Goal: Task Accomplishment & Management: Manage account settings

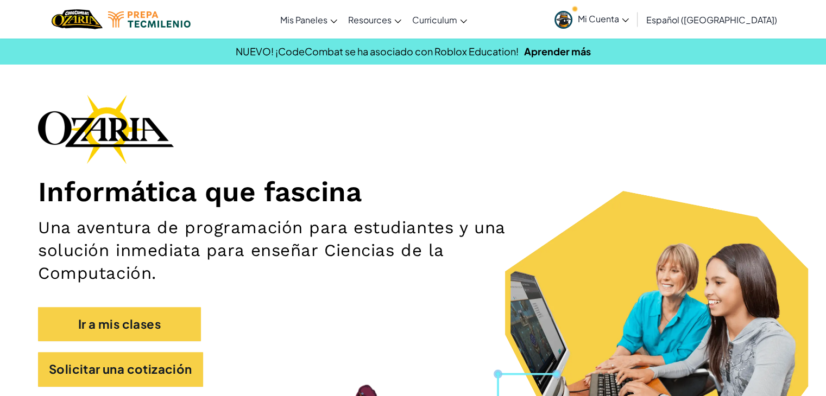
click at [629, 17] on span "Mi Cuenta" at bounding box center [602, 18] width 51 height 11
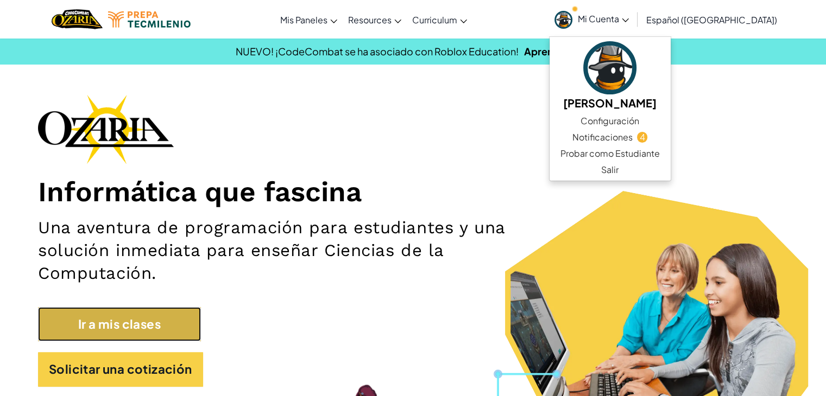
click at [139, 320] on link "Ir a mis clases" at bounding box center [119, 324] width 163 height 34
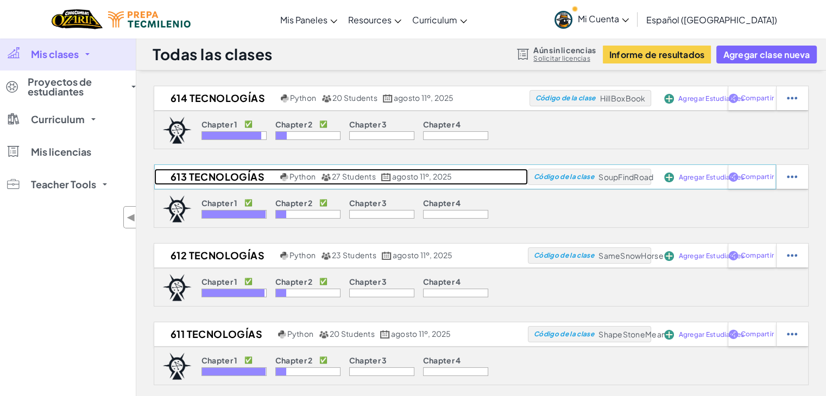
click at [216, 181] on h2 "613 Tecnologías" at bounding box center [215, 177] width 123 height 16
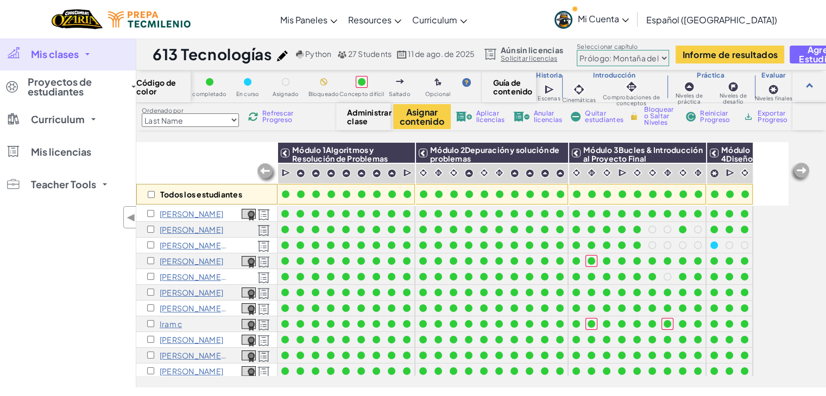
click at [601, 54] on select "Prólogo: Montaña del cielo Capítulo 2: Los Bailarines de la Luna Capítulo 3: La…" at bounding box center [622, 58] width 92 height 16
select select "5d8a57abe8919b28d5113af1"
click at [580, 50] on select "Prólogo: Montaña del cielo Capítulo 2: Los Bailarines de la Luna Capítulo 3: La…" at bounding box center [622, 58] width 92 height 16
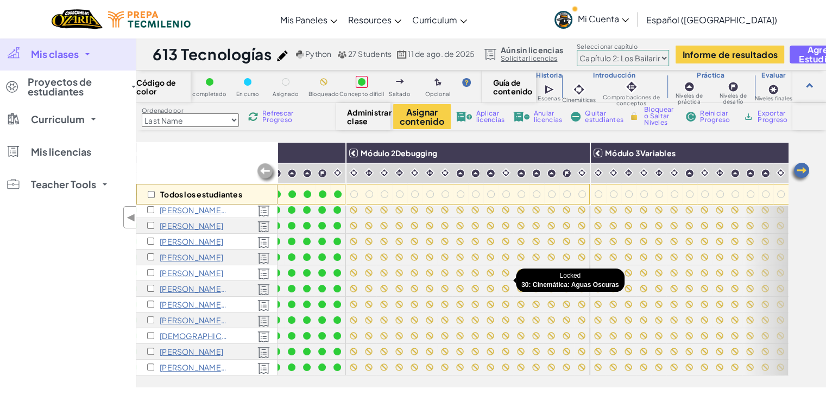
scroll to position [263, 221]
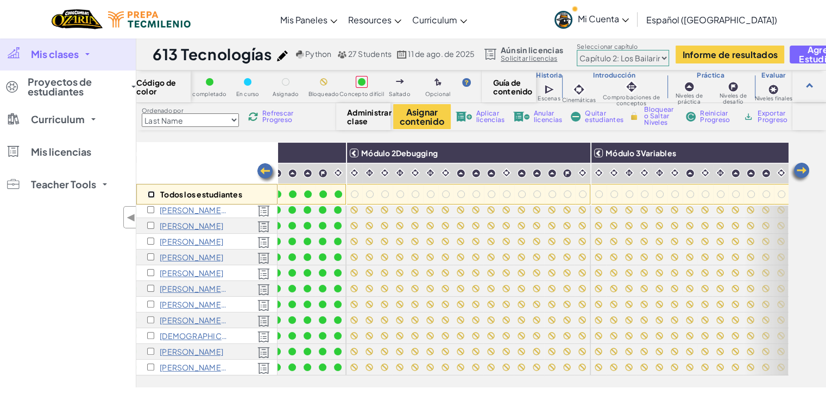
click at [151, 194] on input "checkbox" at bounding box center [151, 194] width 7 height 7
checkbox input "true"
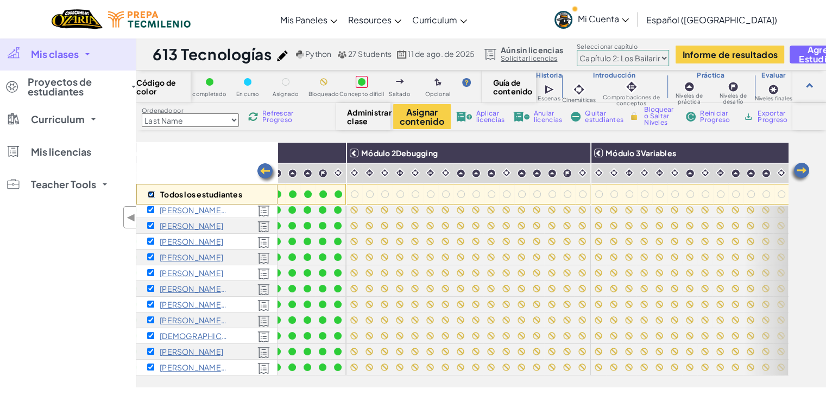
checkbox input "true"
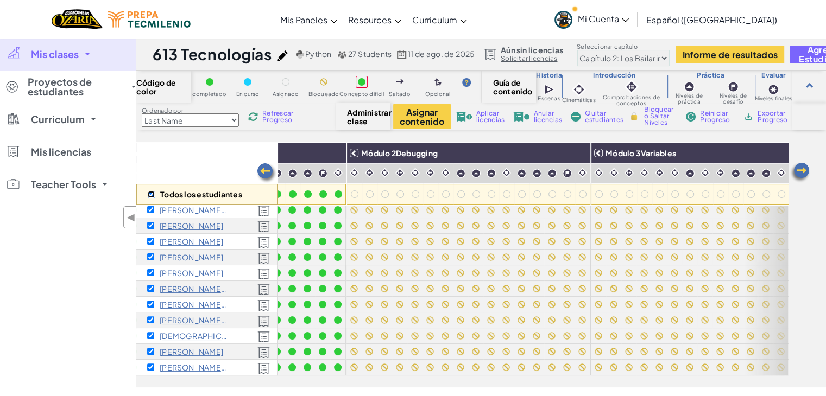
checkbox input "true"
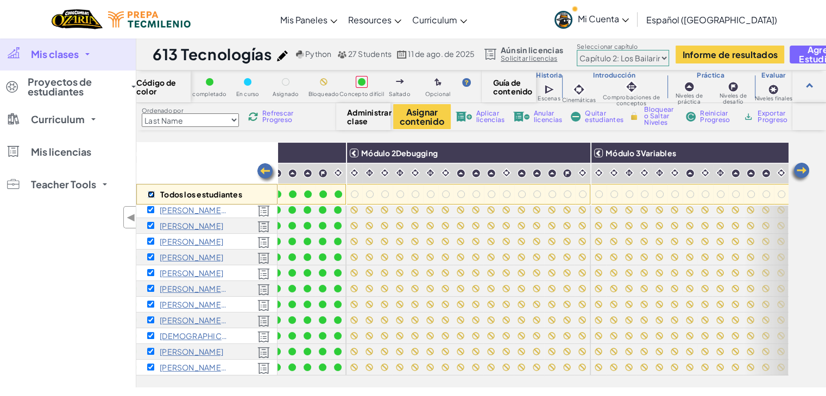
checkbox input "true"
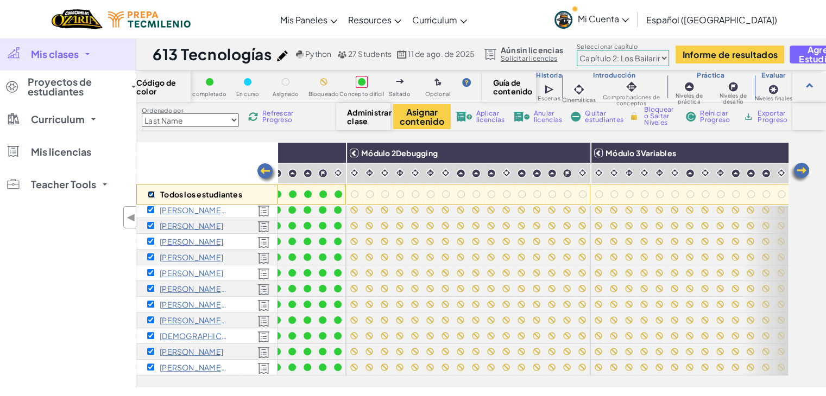
checkbox input "true"
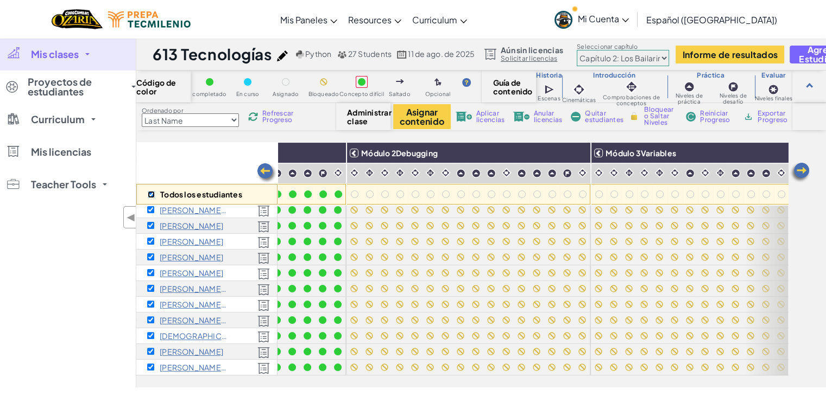
checkbox input "true"
click at [582, 151] on img at bounding box center [578, 153] width 19 height 16
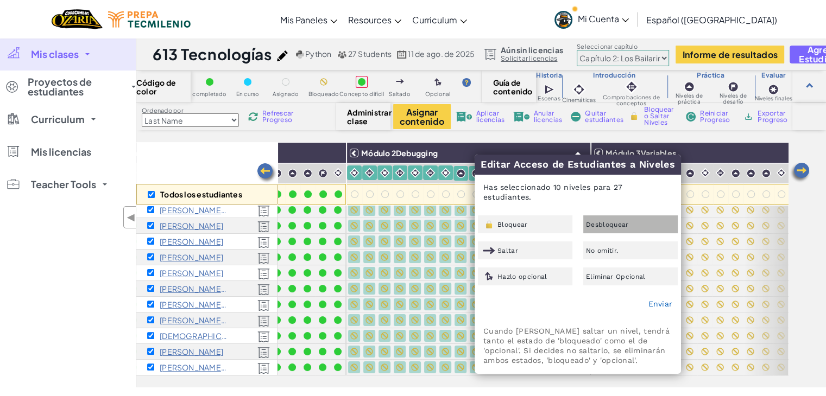
click at [620, 221] on span "Desbloquear" at bounding box center [607, 224] width 43 height 7
click at [655, 300] on link "Enviar" at bounding box center [660, 304] width 24 height 9
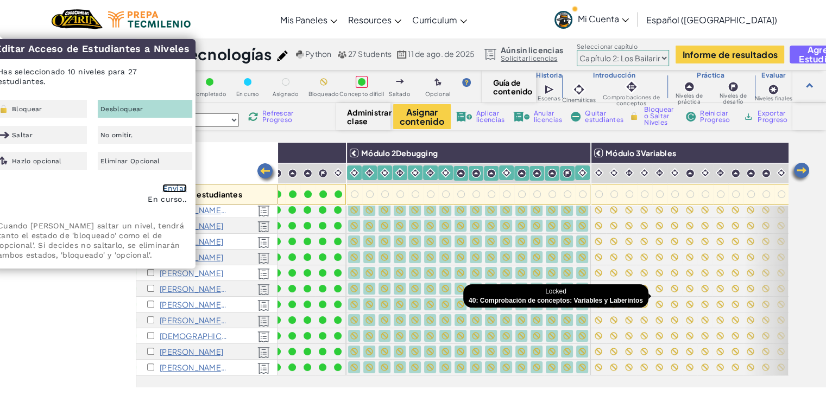
checkbox input "false"
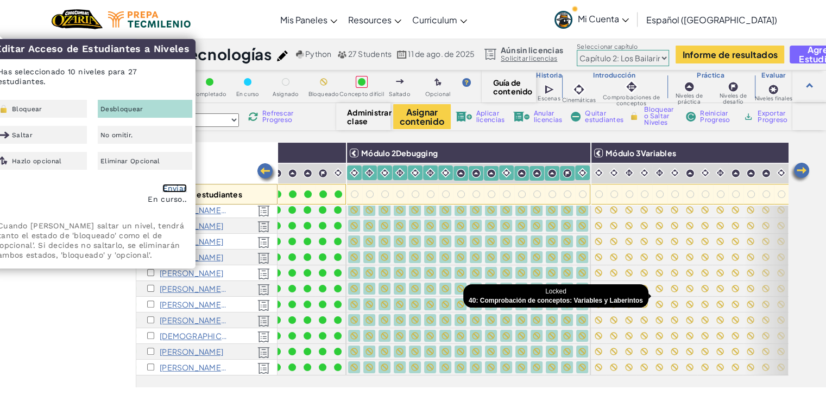
checkbox input "false"
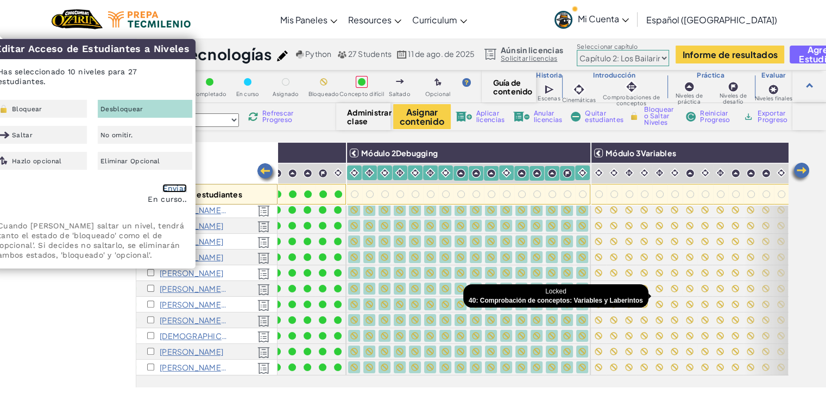
checkbox input "false"
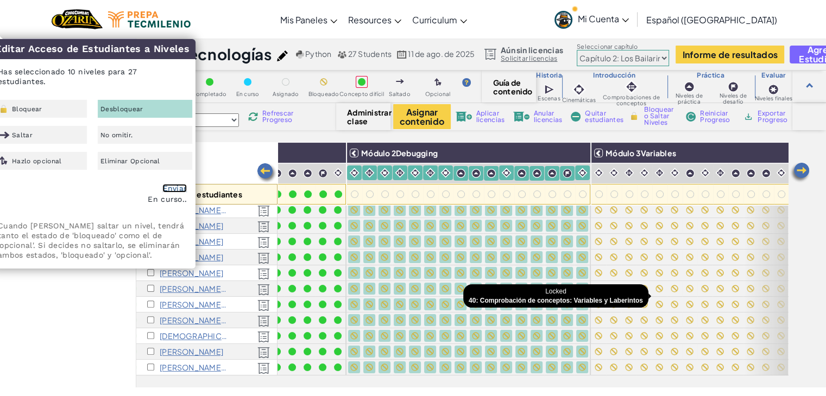
checkbox input "false"
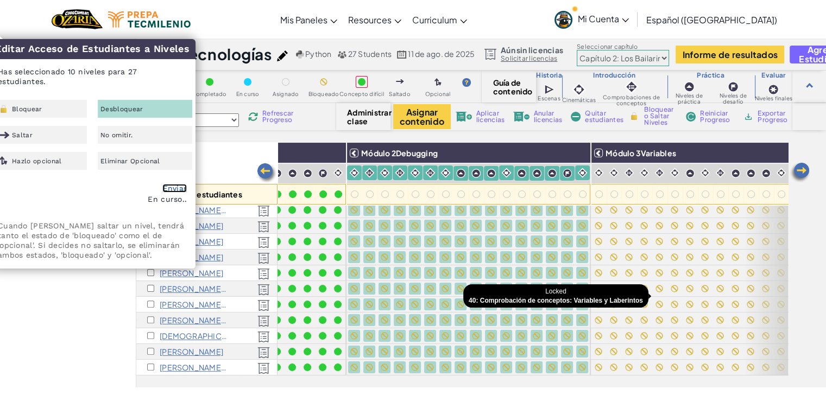
checkbox input "false"
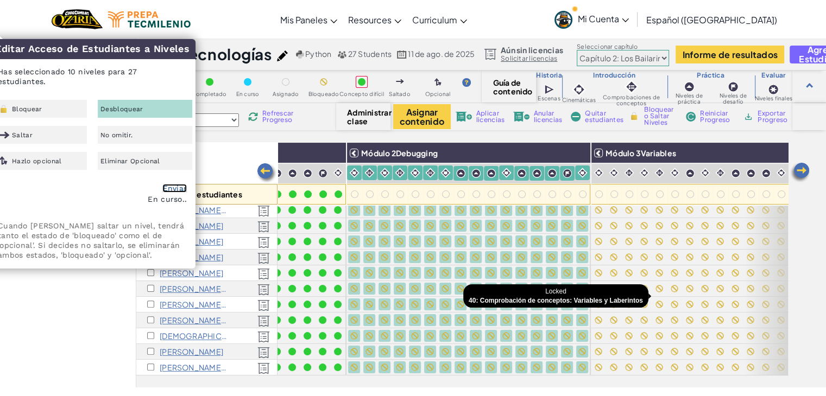
checkbox input "false"
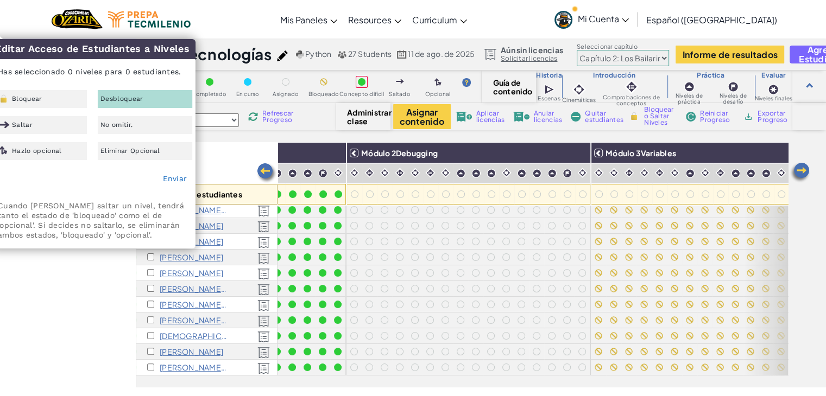
drag, startPoint x: 82, startPoint y: 248, endPoint x: 75, endPoint y: 301, distance: 53.7
click at [75, 301] on div "Mis clases Todas las clases 614 Tecnologías 613 Tecnologías 612 Tecnologías 611…" at bounding box center [68, 213] width 136 height 350
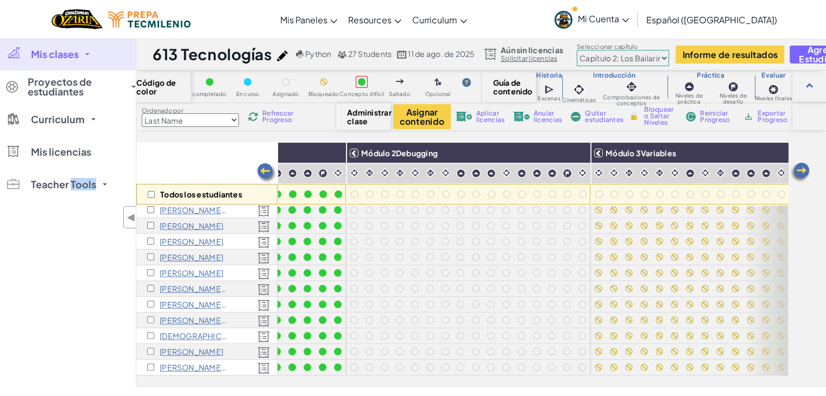
click at [75, 301] on div "Mis clases Todas las clases 614 Tecnologías 613 Tecnologías 612 Tecnologías 611…" at bounding box center [68, 213] width 136 height 350
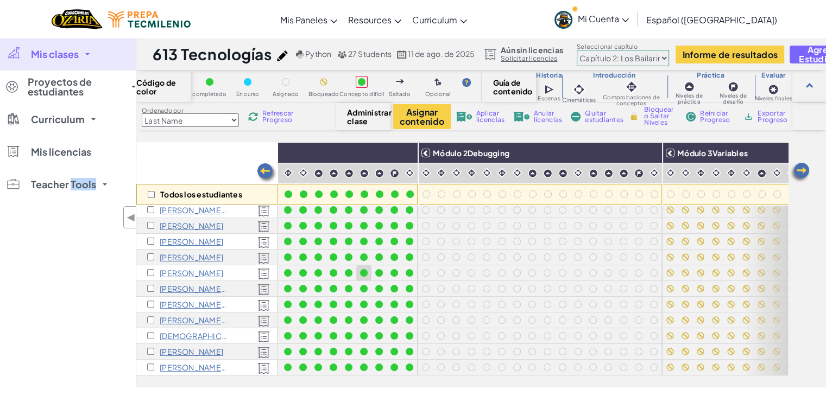
scroll to position [0, 149]
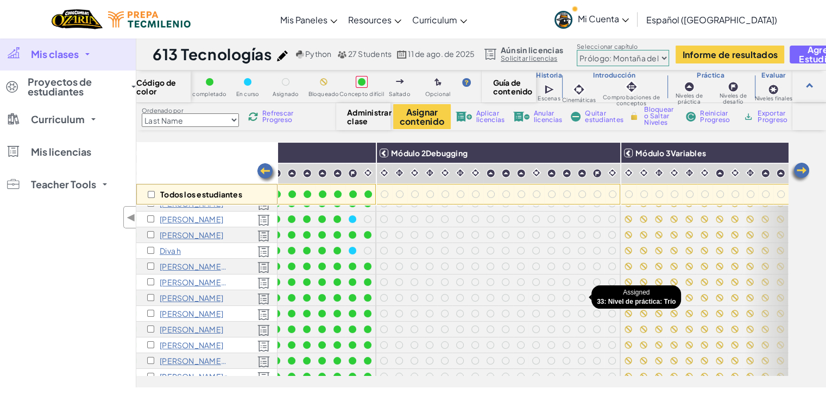
scroll to position [0, 191]
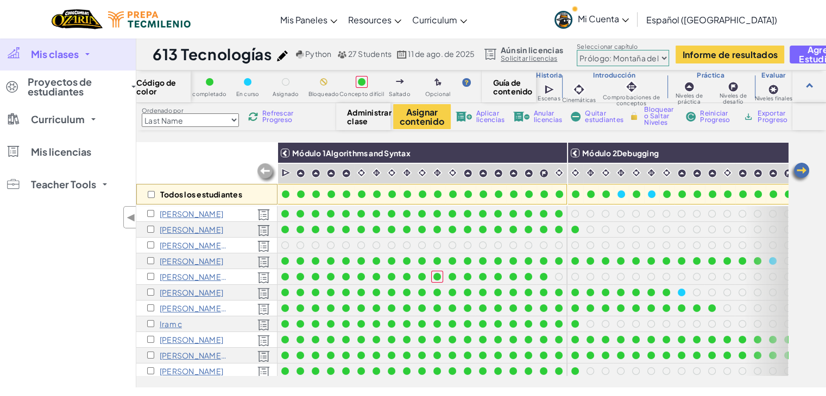
click at [510, 248] on div at bounding box center [513, 245] width 12 height 12
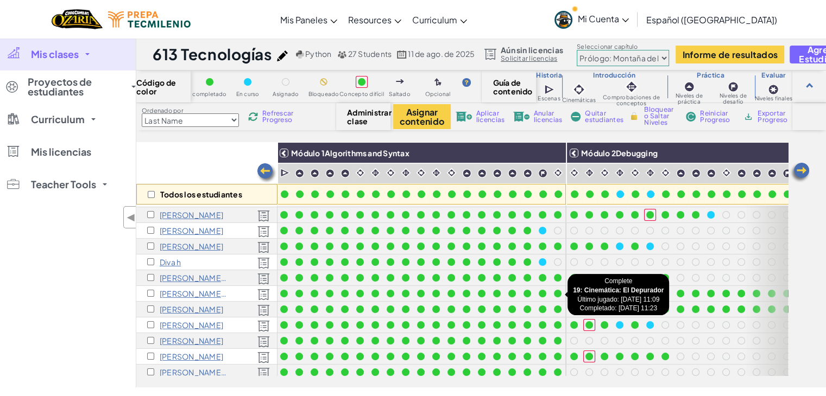
scroll to position [0, 1]
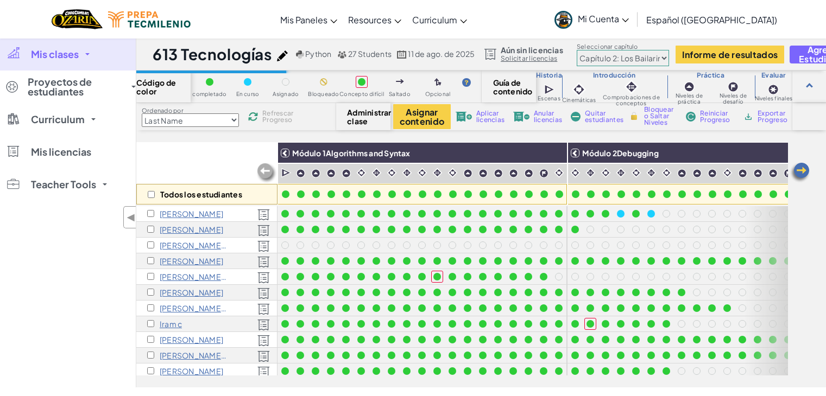
select select "5d8a57abe8919b28d5113af1"
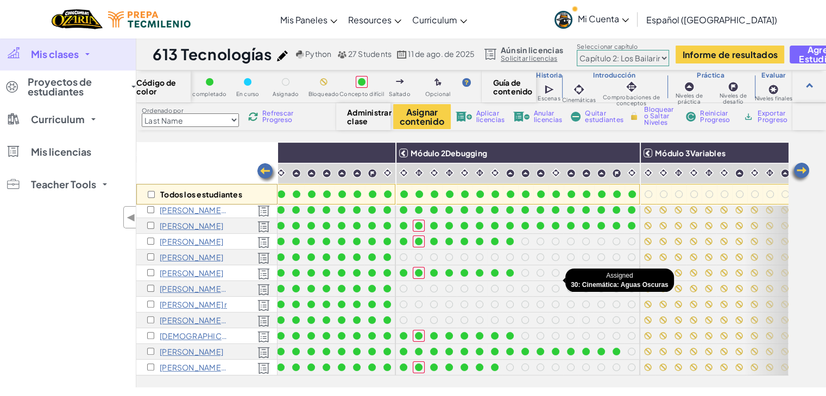
scroll to position [261, 172]
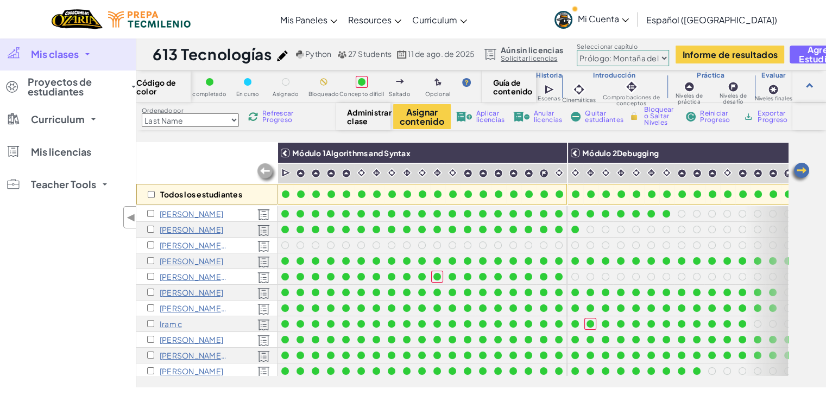
click at [610, 23] on span "Mi Cuenta" at bounding box center [602, 18] width 51 height 11
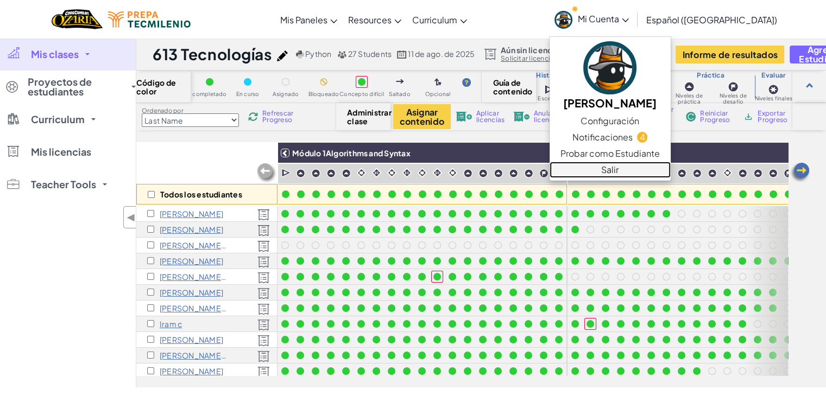
click at [630, 170] on link "Salir" at bounding box center [609, 170] width 121 height 16
